Goal: Transaction & Acquisition: Obtain resource

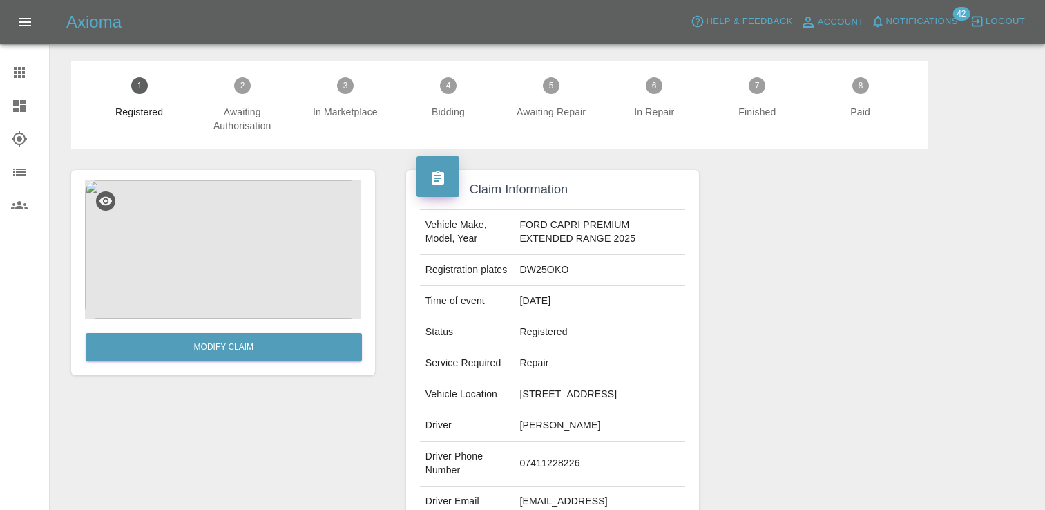
scroll to position [446, 0]
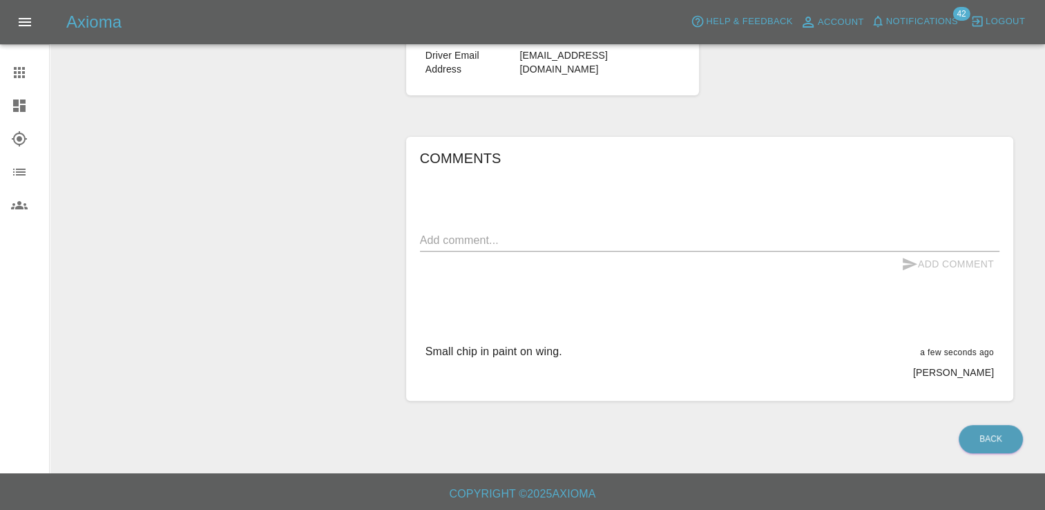
click at [19, 63] on link "Claims" at bounding box center [24, 72] width 49 height 33
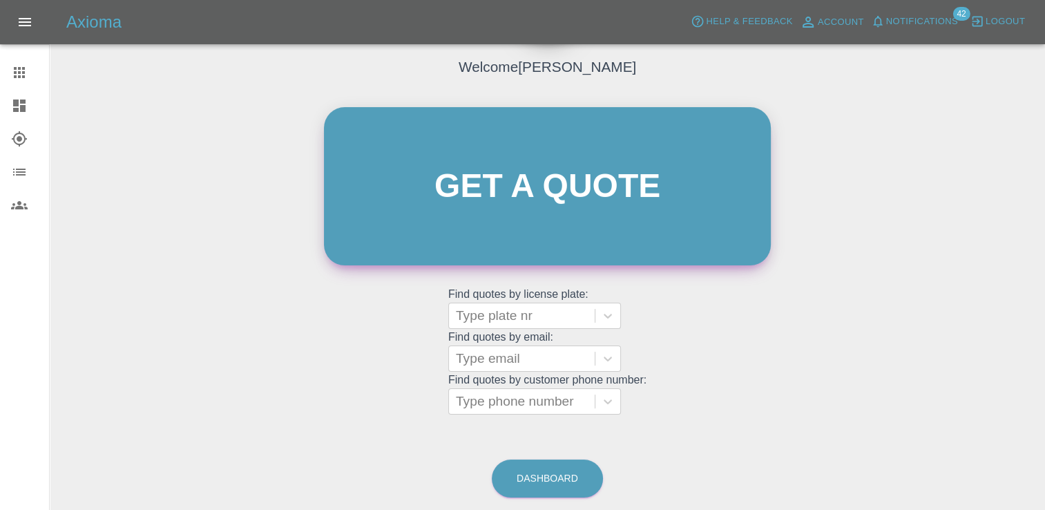
scroll to position [137, 0]
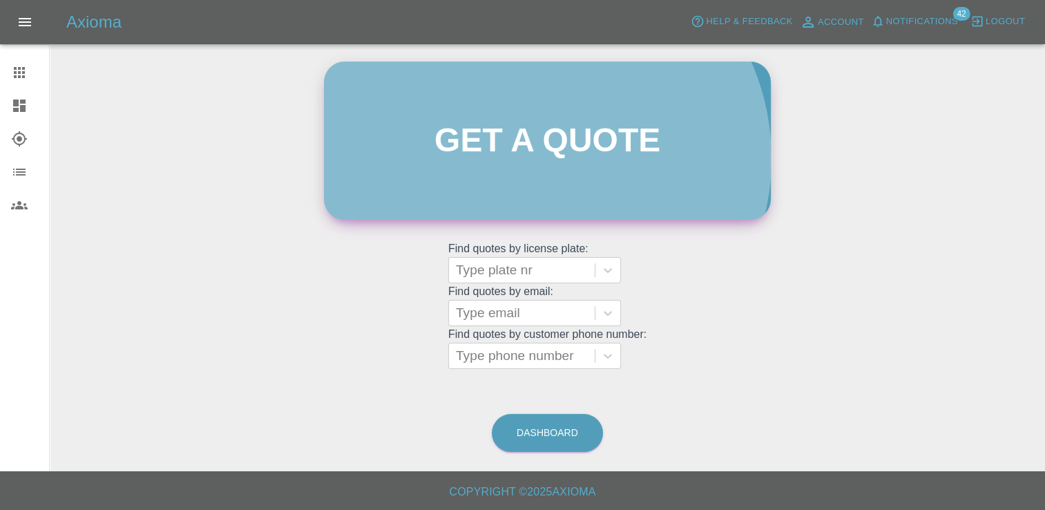
click at [543, 158] on link "Get a quote" at bounding box center [547, 140] width 447 height 158
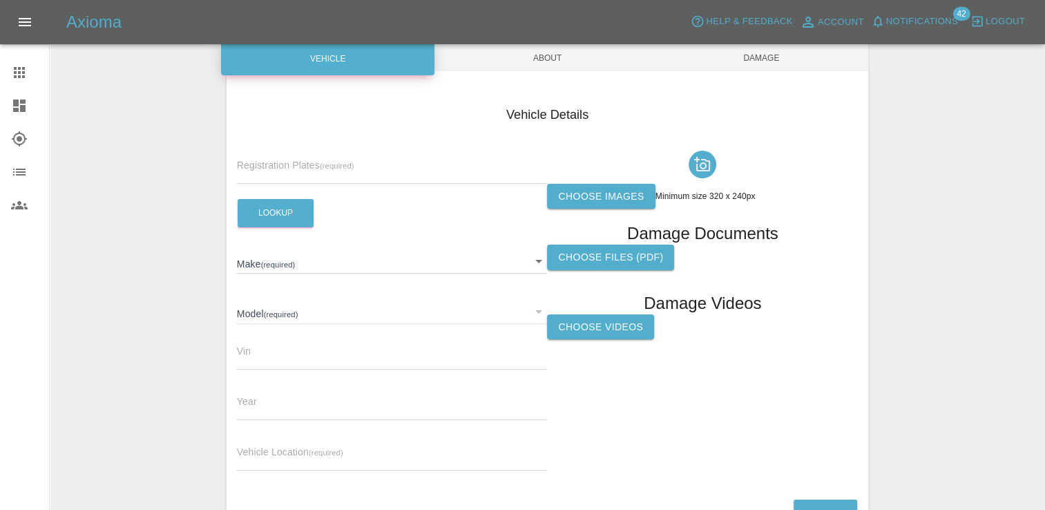
click at [337, 164] on input "text" at bounding box center [392, 174] width 311 height 20
paste input "DT25YWS"
type input "DT25YWS"
click at [30, 36] on button "Open drawer" at bounding box center [24, 22] width 33 height 33
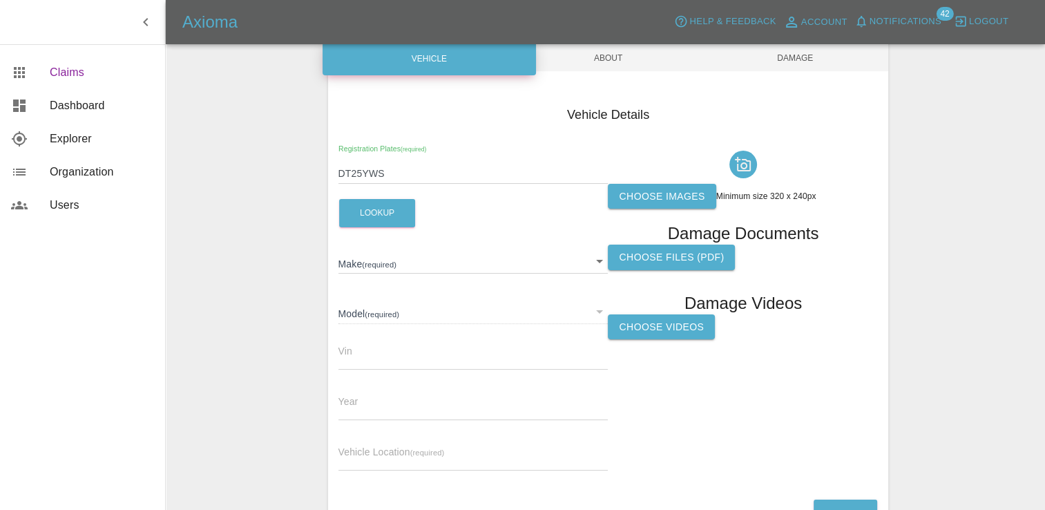
click at [76, 73] on span "Claims" at bounding box center [102, 72] width 104 height 17
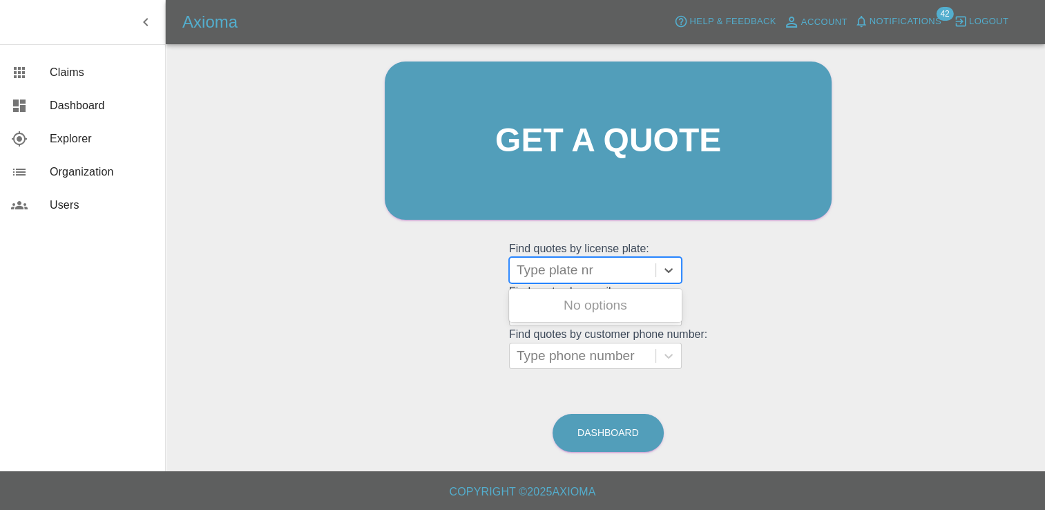
click at [593, 267] on div at bounding box center [583, 269] width 132 height 19
paste input "DT25YWS"
type input "DT25YWS"
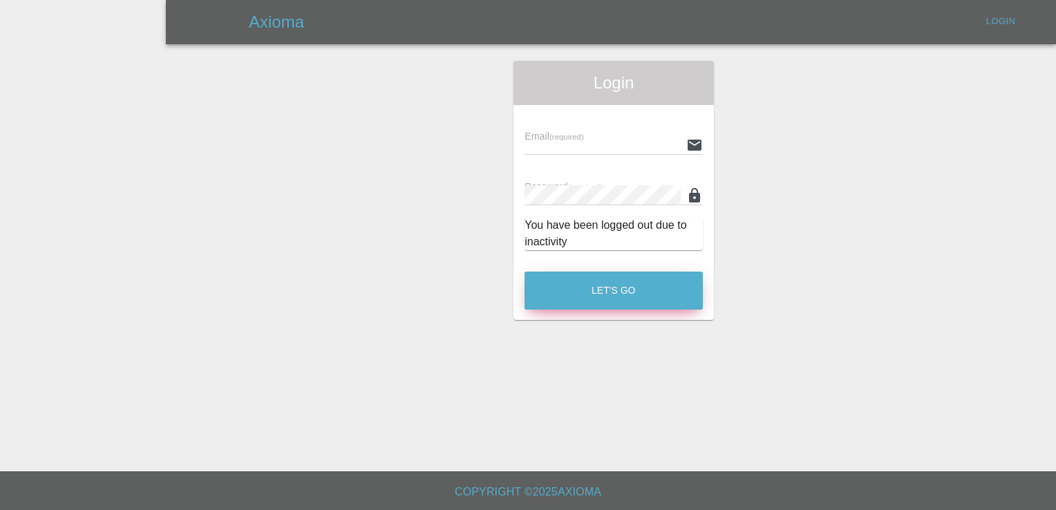
type input "[PERSON_NAME][EMAIL_ADDRESS][PERSON_NAME][DOMAIN_NAME]"
click at [622, 307] on button "Let's Go" at bounding box center [613, 291] width 178 height 38
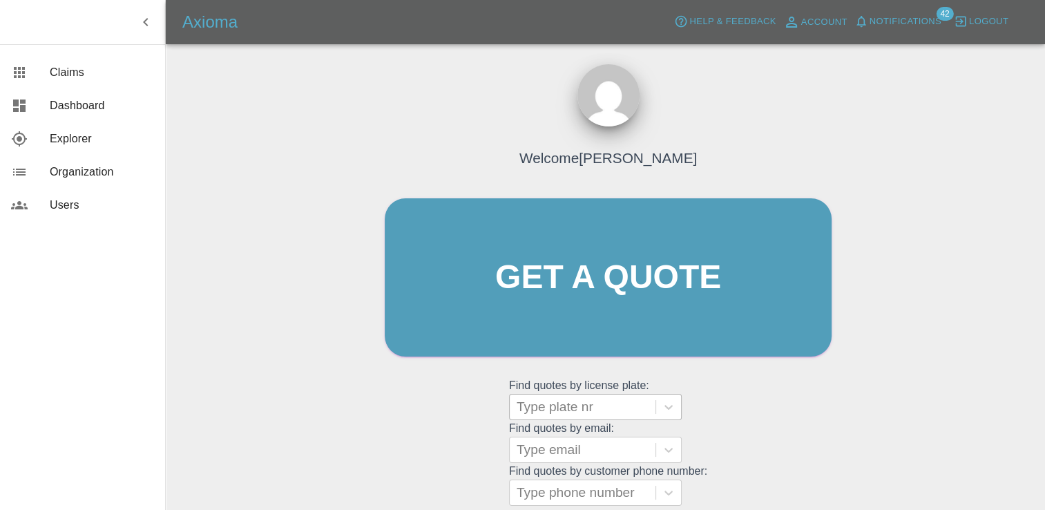
click at [559, 408] on div at bounding box center [583, 406] width 132 height 19
paste input "DT25YWS"
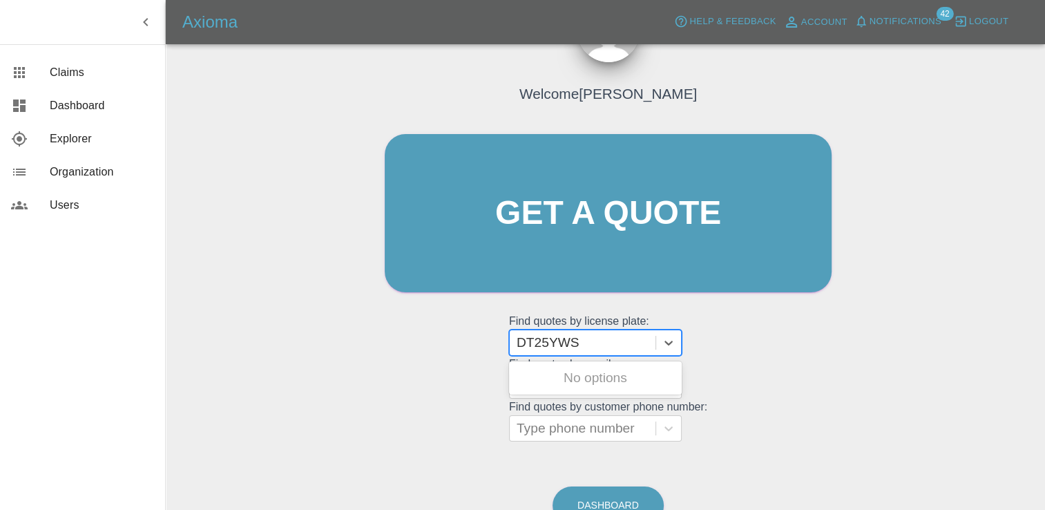
scroll to position [137, 0]
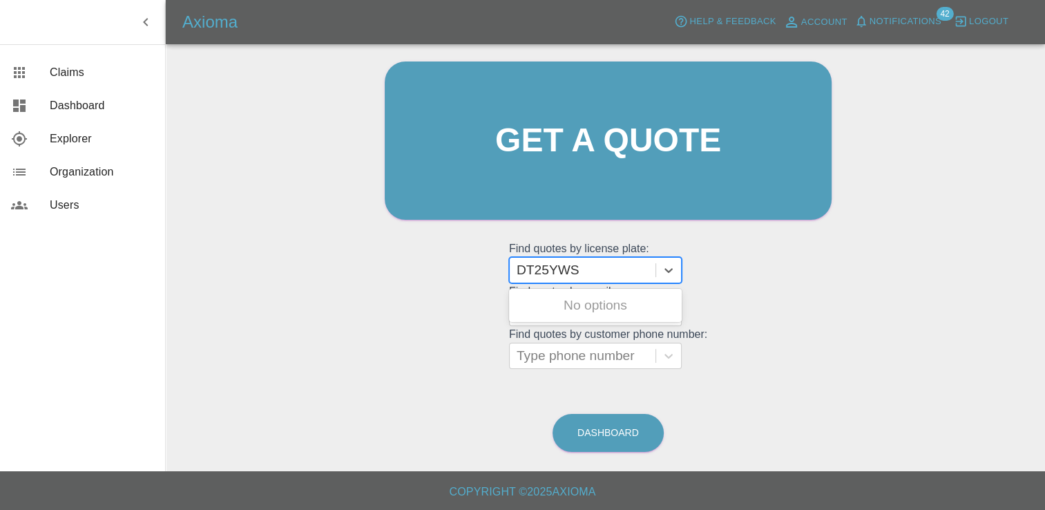
type input "DT25YWS"
